Goal: Obtain resource: Download file/media

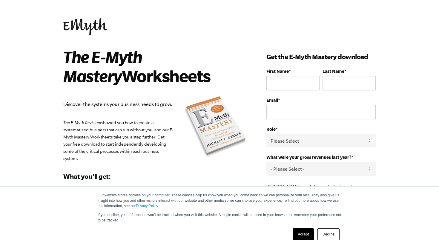
click at [333, 235] on link "Decline" at bounding box center [328, 234] width 22 height 12
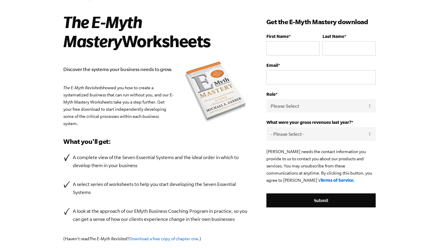
scroll to position [29, 0]
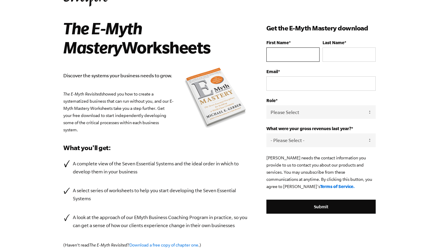
click at [310, 56] on input "First Name *" at bounding box center [292, 54] width 53 height 14
type input "[PERSON_NAME]"
type input "[EMAIL_ADDRESS][DOMAIN_NAME]"
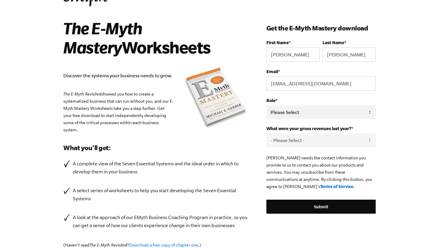
click at [305, 110] on select "Please Select Owner Partner / Co-Owner Executive Employee / Other" at bounding box center [320, 111] width 109 height 13
click at [266, 106] on select "Please Select Owner Partner / Co-Owner Executive Employee / Other" at bounding box center [320, 111] width 109 height 13
click at [307, 114] on select "Please Select Owner Partner / Co-Owner Executive Employee / Other" at bounding box center [320, 111] width 109 height 13
select select "Partner / Co-Owner"
click at [266, 106] on select "Please Select Owner Partner / Co-Owner Executive Employee / Other" at bounding box center [320, 111] width 109 height 13
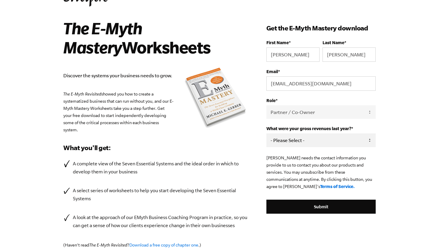
click at [310, 141] on select "- Please Select - 0-75K 76-150K 151-275K 276-500K 501-750K 751-1M 1-2.5M 2.5-5M…" at bounding box center [320, 139] width 109 height 13
click at [266, 134] on select "- Please Select - 0-75K 76-150K 151-275K 276-500K 501-750K 751-1M 1-2.5M 2.5-5M…" at bounding box center [320, 139] width 109 height 13
click at [360, 143] on select "- Please Select - 0-75K 76-150K 151-275K 276-500K 501-750K 751-1M 1-2.5M 2.5-5M…" at bounding box center [320, 139] width 109 height 13
select select "151-275K"
click at [266, 134] on select "- Please Select - 0-75K 76-150K 151-275K 276-500K 501-750K 751-1M 1-2.5M 2.5-5M…" at bounding box center [320, 139] width 109 height 13
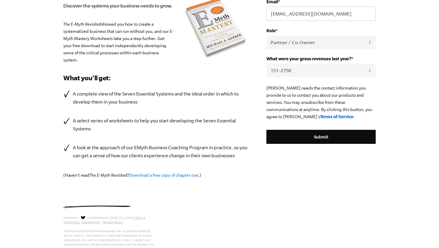
scroll to position [90, 0]
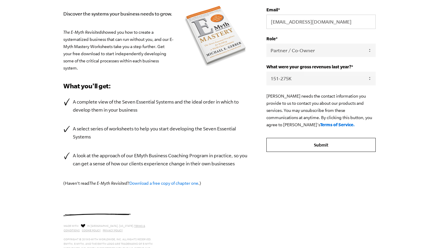
click at [347, 152] on input "Submit" at bounding box center [320, 145] width 109 height 14
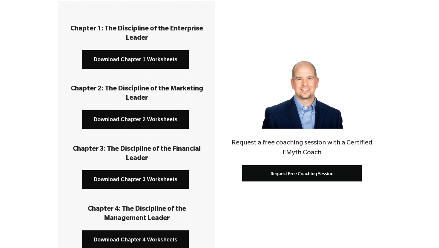
scroll to position [93, 0]
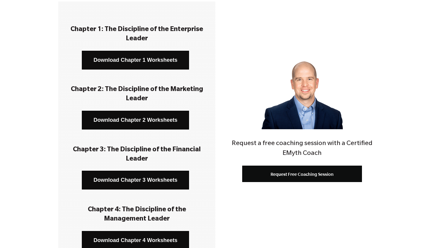
click at [120, 63] on link "Download Chapter 1 Worksheets" at bounding box center [135, 60] width 107 height 19
